Goal: Complete application form

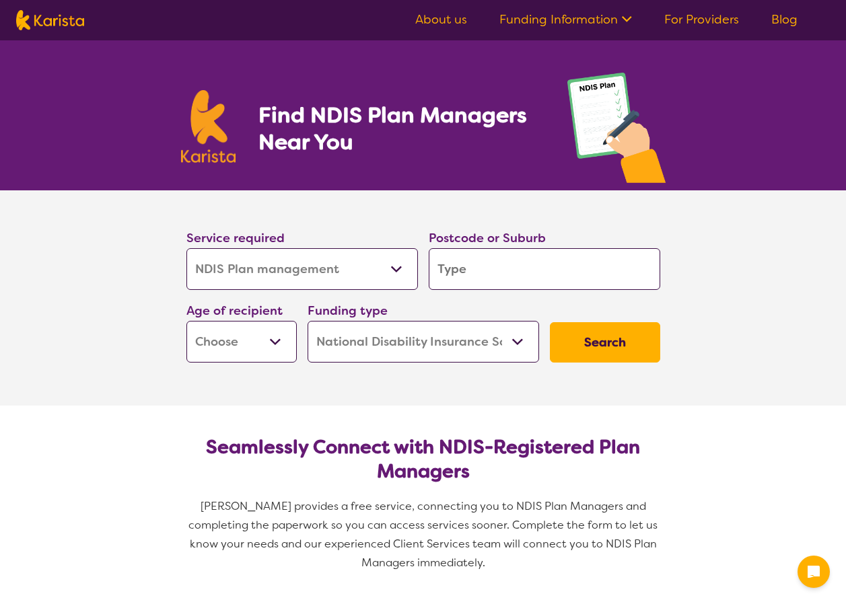
select select "NDIS Plan management"
select select "NDIS"
select select "NDIS Plan management"
select select "NDIS"
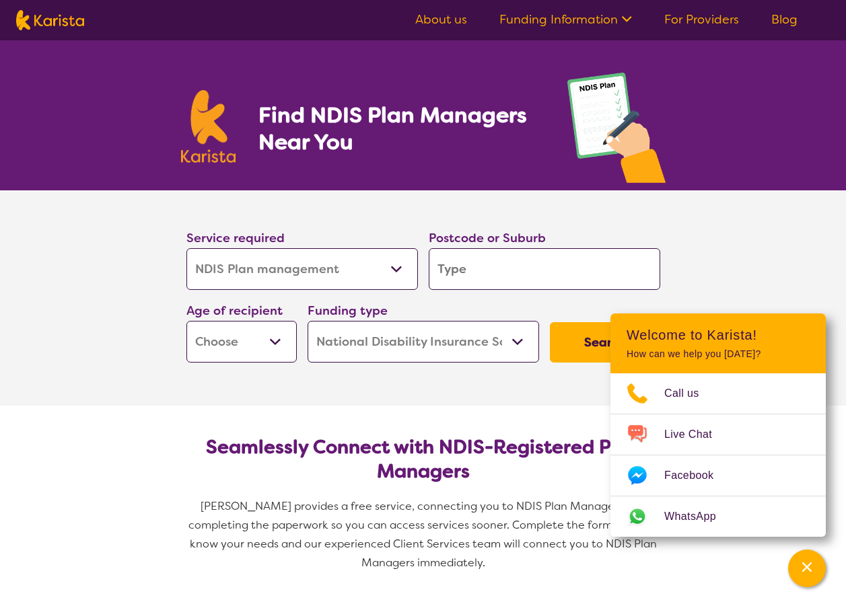
click at [487, 276] on input "search" at bounding box center [543, 269] width 231 height 42
type input "2"
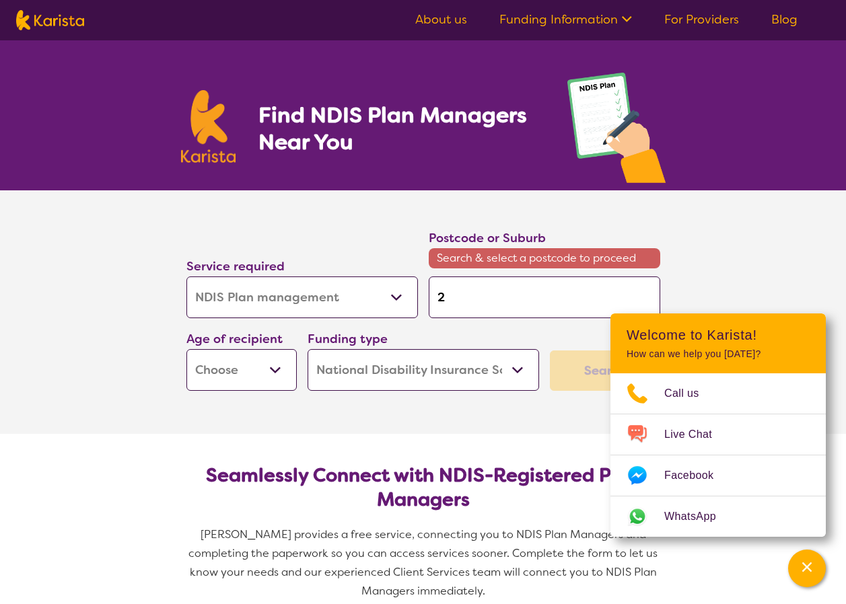
type input "25"
type input "253"
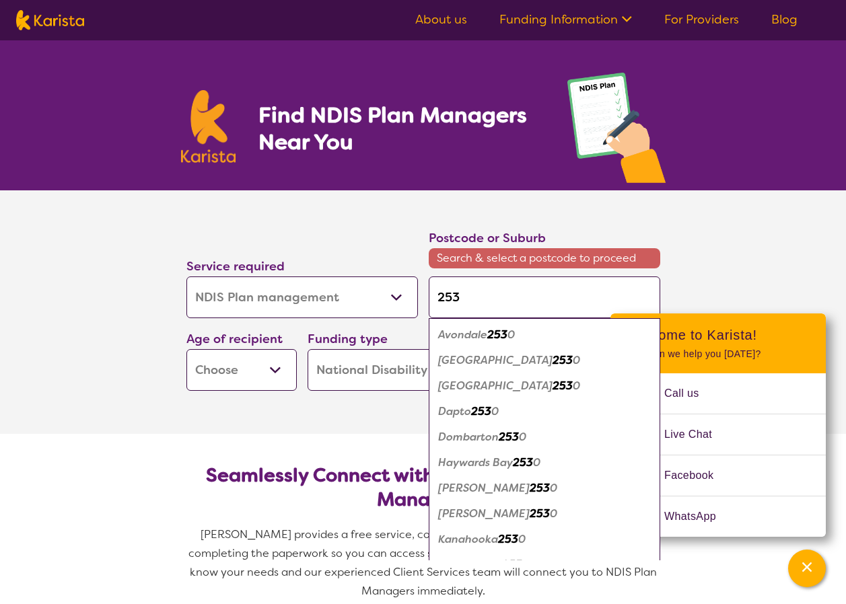
type input "2534"
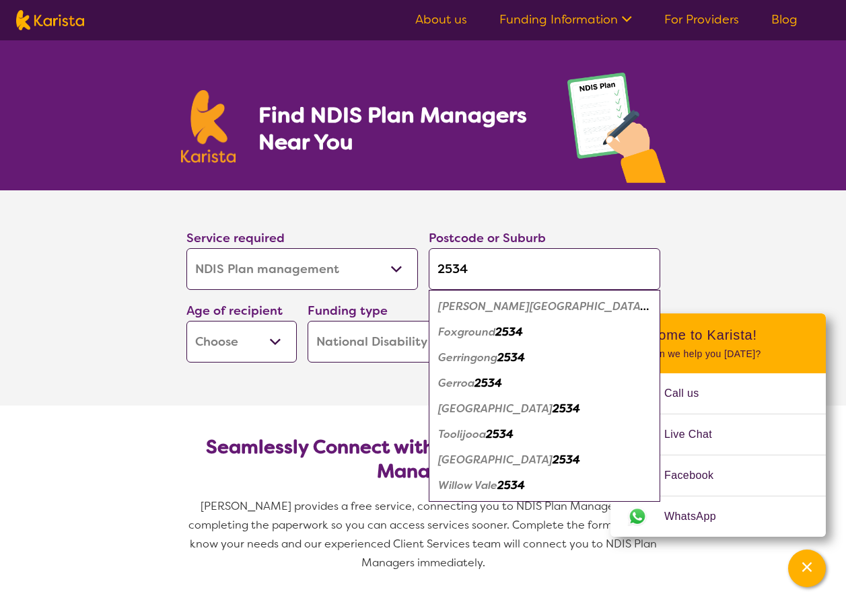
type input "2534"
click at [519, 350] on em "2534" at bounding box center [511, 357] width 28 height 14
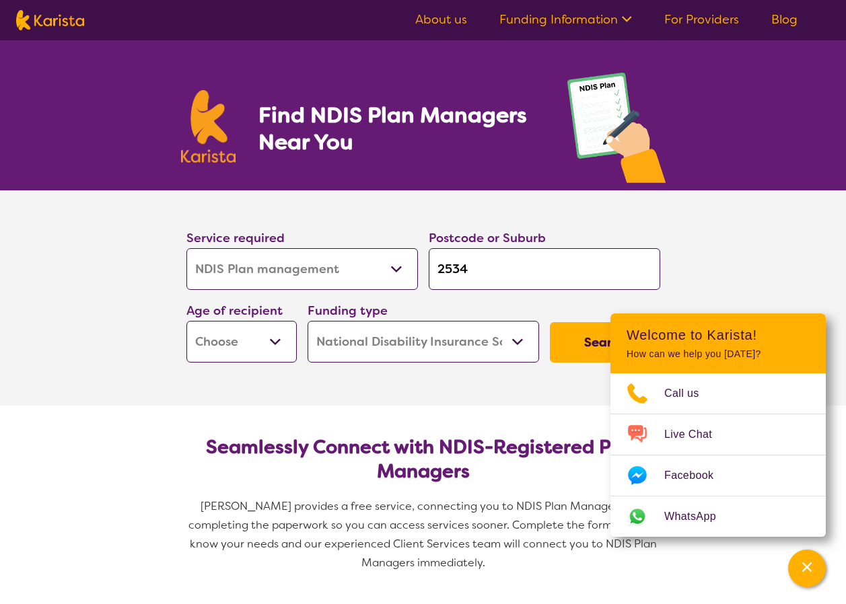
click at [275, 348] on select "Early Childhood - 0 to 9 Child - 10 to 11 Adolescent - 12 to 17 Adult - 18 to 6…" at bounding box center [241, 342] width 110 height 42
select select "AG"
click at [186, 321] on select "Early Childhood - 0 to 9 Child - 10 to 11 Adolescent - 12 to 17 Adult - 18 to 6…" at bounding box center [241, 342] width 110 height 42
select select "AG"
click at [518, 341] on select "Home Care Package (HCP) National Disability Insurance Scheme (NDIS) I don't know" at bounding box center [422, 342] width 231 height 42
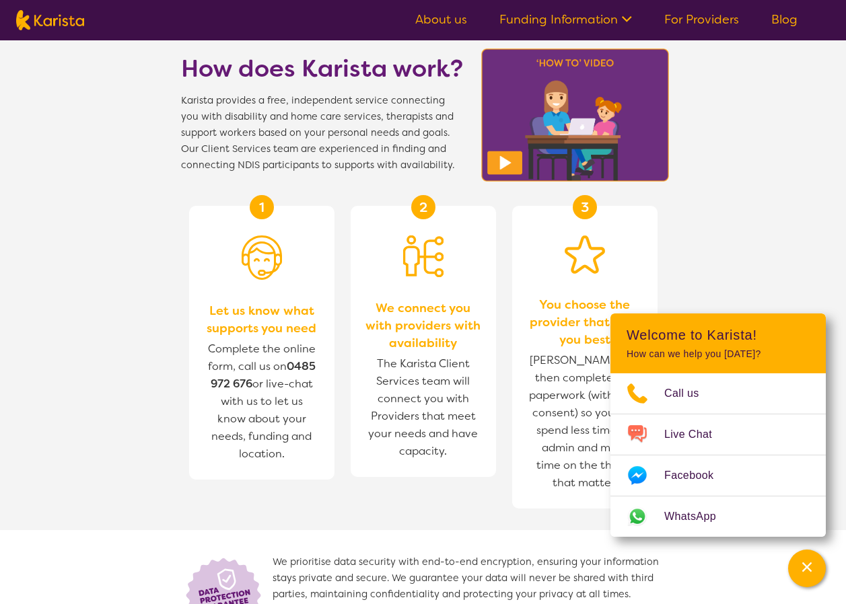
scroll to position [1614, 0]
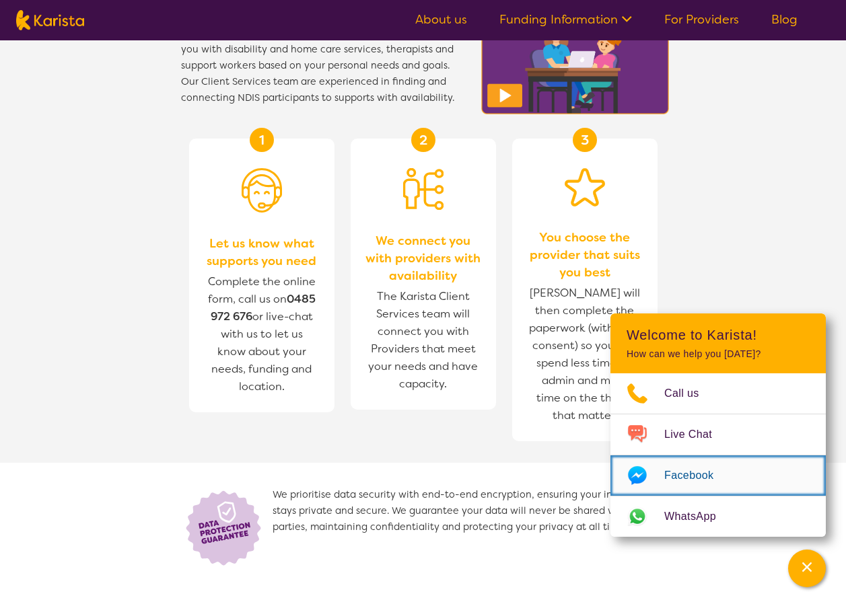
click at [644, 476] on icon "Choose channel" at bounding box center [637, 475] width 19 height 19
